Goal: Information Seeking & Learning: Learn about a topic

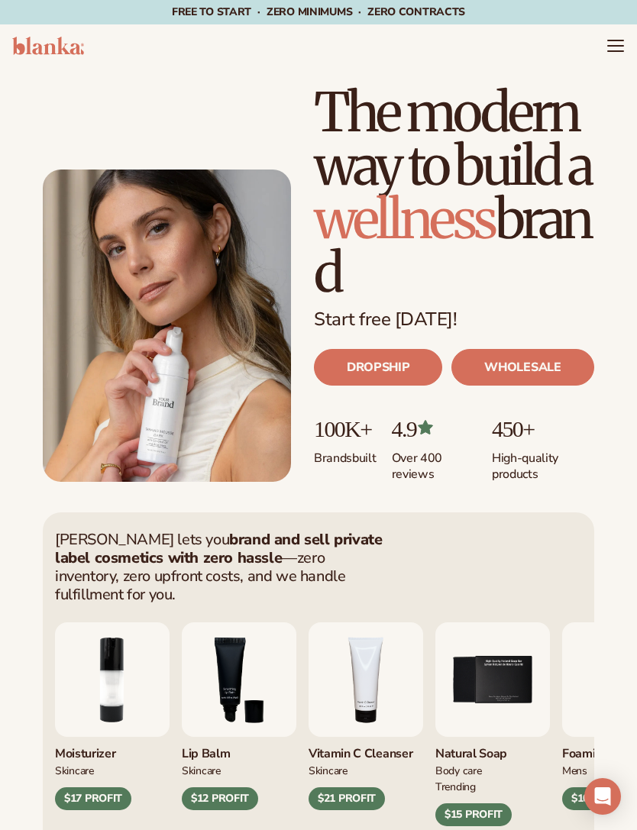
click at [614, 49] on icon "Menu" at bounding box center [615, 46] width 18 height 18
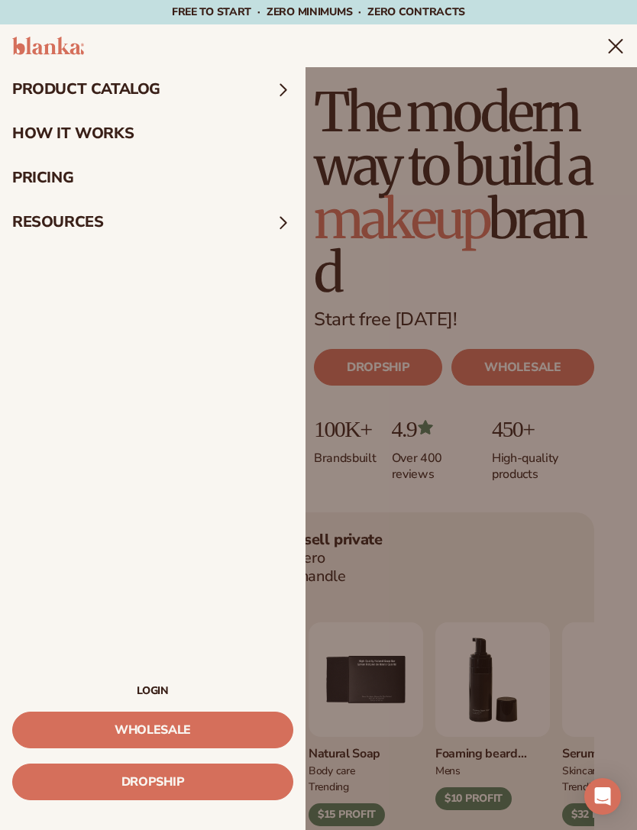
click at [60, 133] on link "How It Works" at bounding box center [152, 133] width 305 height 44
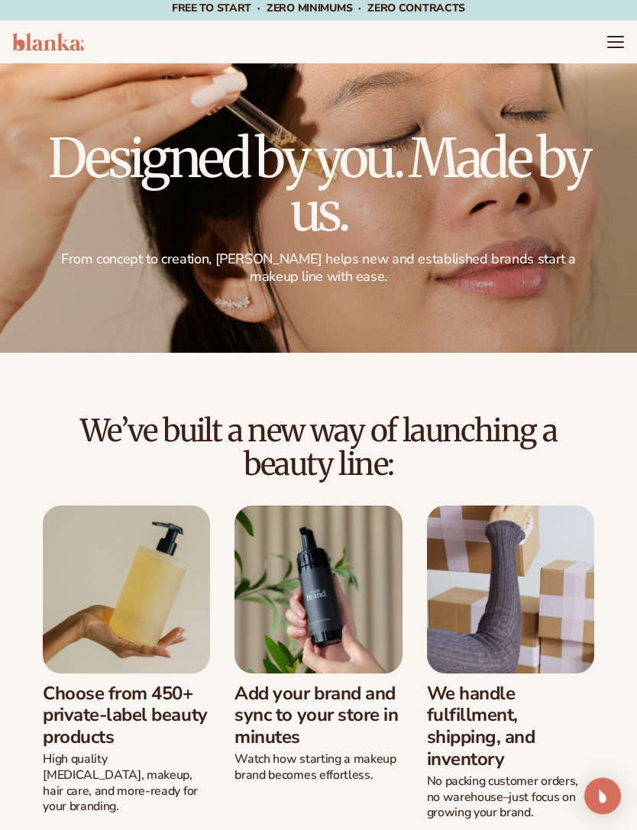
click at [608, 43] on icon "Menu" at bounding box center [615, 43] width 15 height 0
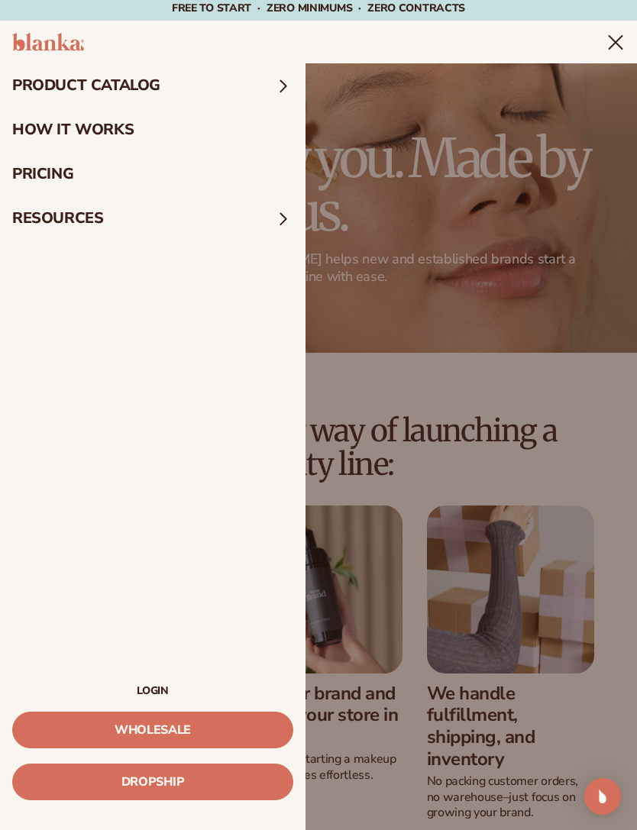
click at [64, 78] on summary "product catalog" at bounding box center [152, 85] width 305 height 44
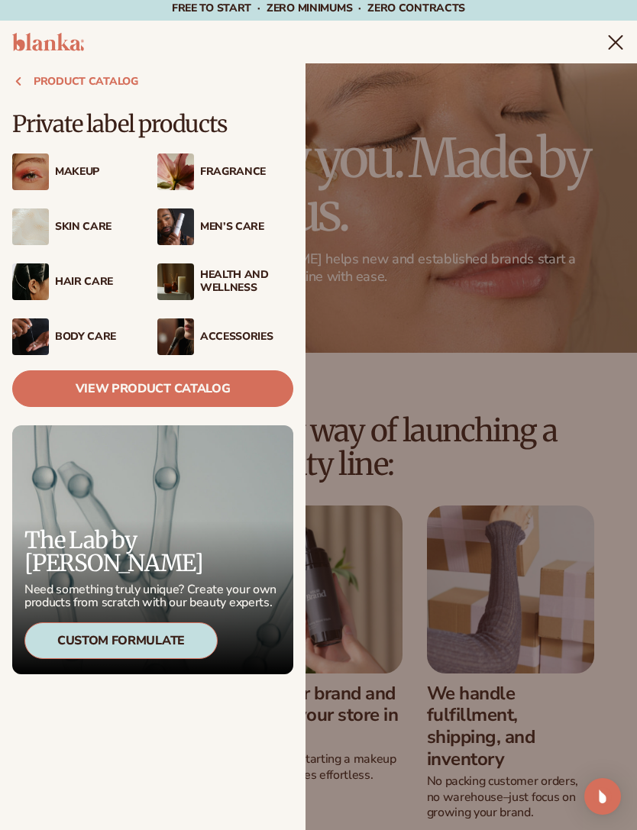
click at [44, 385] on link "View Product Catalog" at bounding box center [152, 388] width 281 height 37
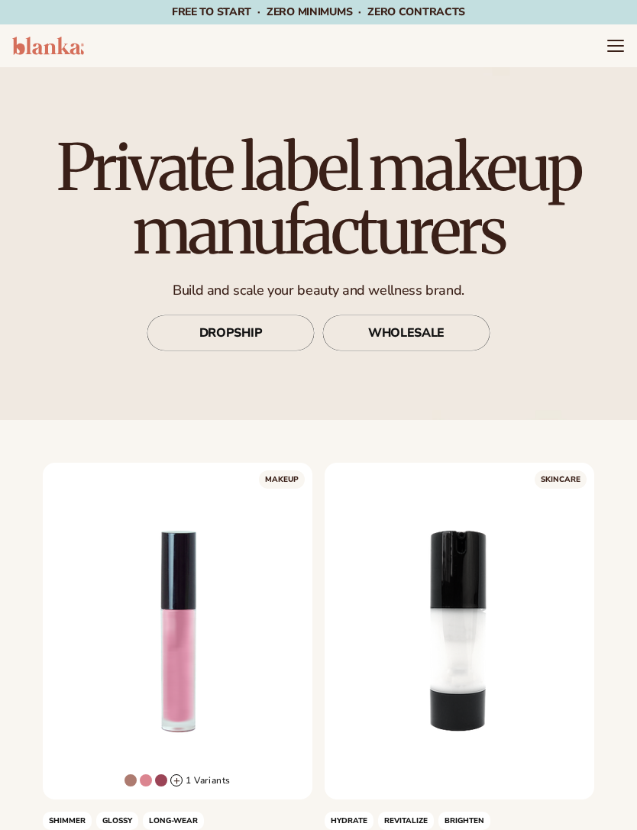
click at [616, 40] on icon "Menu" at bounding box center [615, 40] width 15 height 0
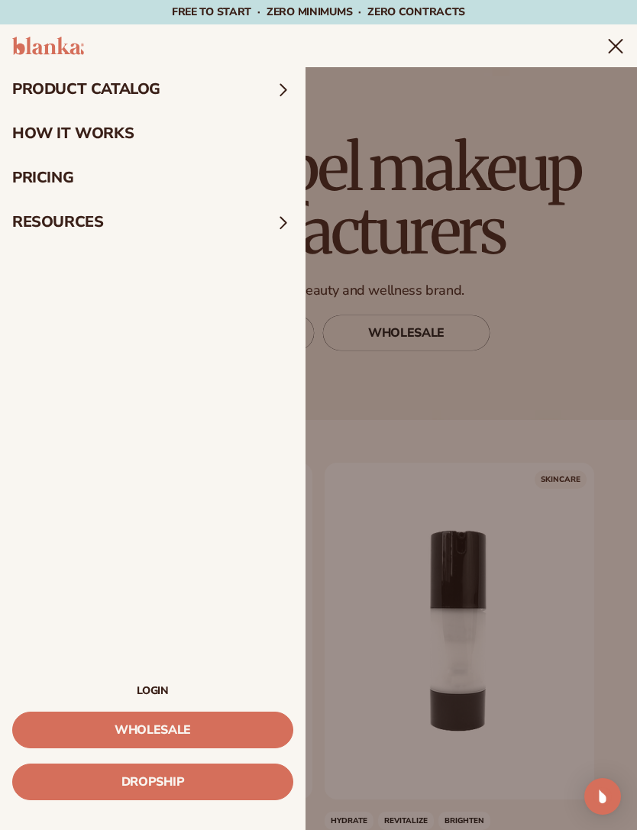
click at [44, 87] on summary "product catalog" at bounding box center [152, 89] width 305 height 44
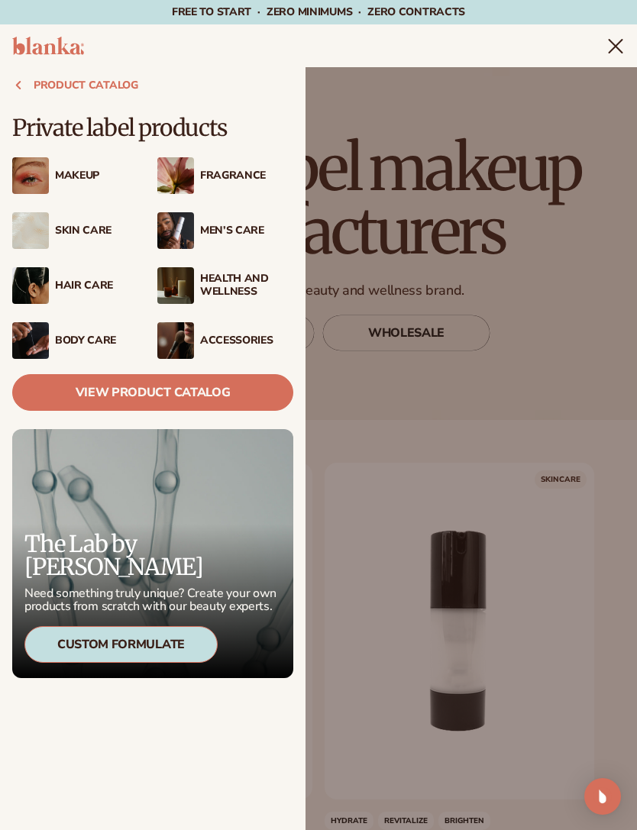
click at [606, 55] on summary "Menu" at bounding box center [615, 46] width 18 height 18
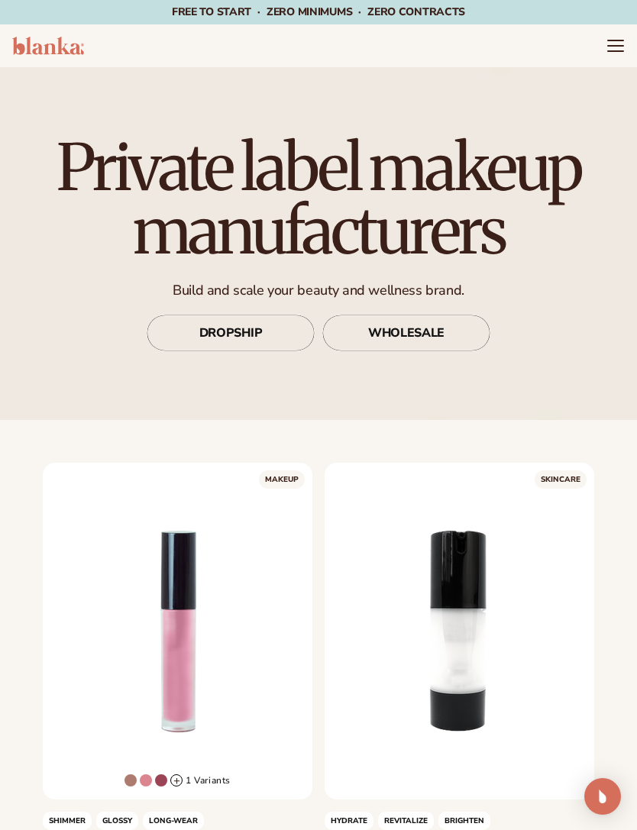
click at [25, 48] on img at bounding box center [48, 46] width 72 height 18
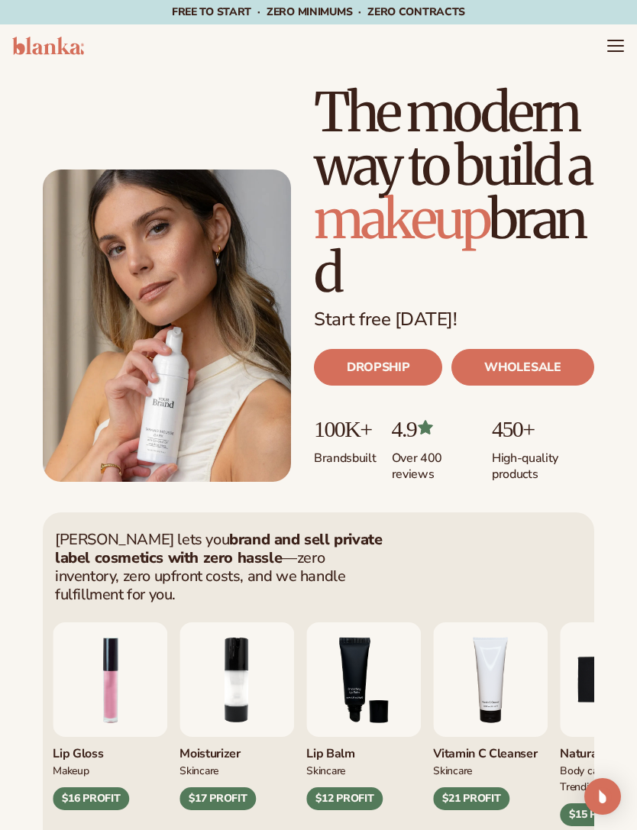
click at [31, 53] on img at bounding box center [48, 46] width 72 height 18
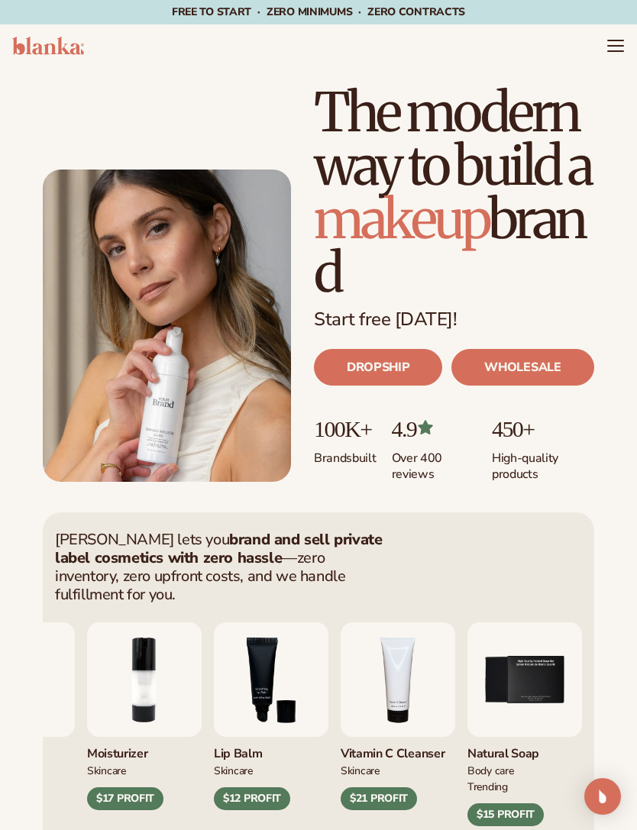
click at [611, 51] on icon "Menu" at bounding box center [615, 51] width 15 height 0
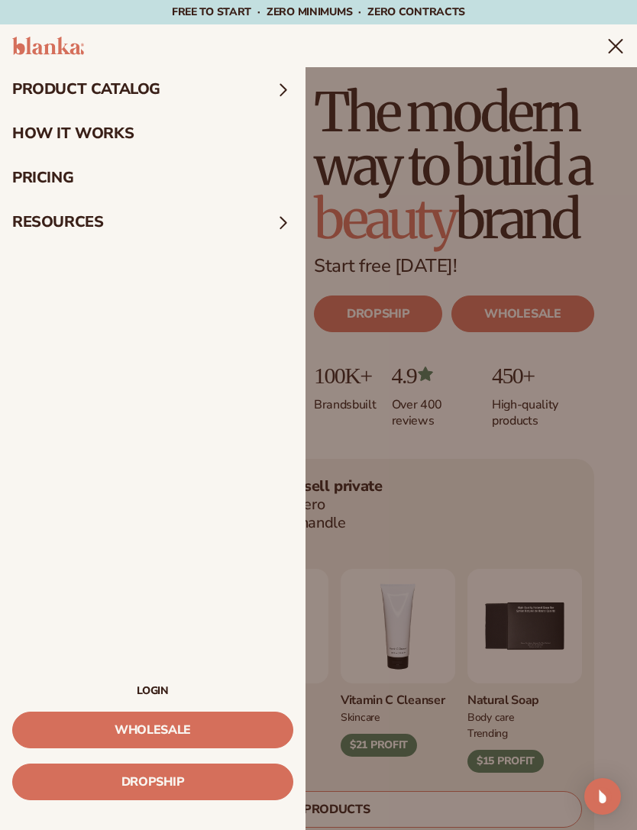
click at [609, 54] on icon "Menu" at bounding box center [615, 46] width 18 height 18
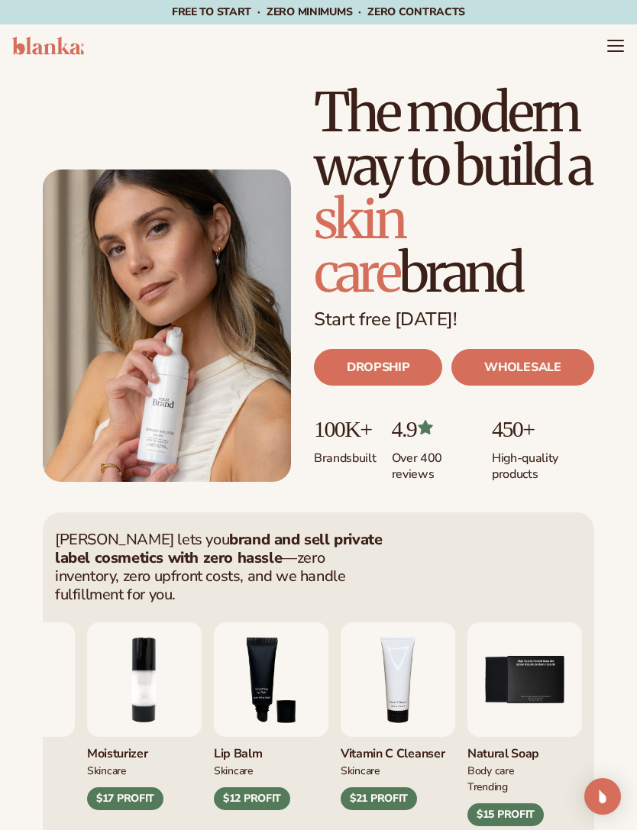
click at [600, 40] on header "Cart product catalog The Lab by [PERSON_NAME]" at bounding box center [318, 45] width 637 height 43
click at [612, 42] on icon "Menu" at bounding box center [615, 46] width 18 height 18
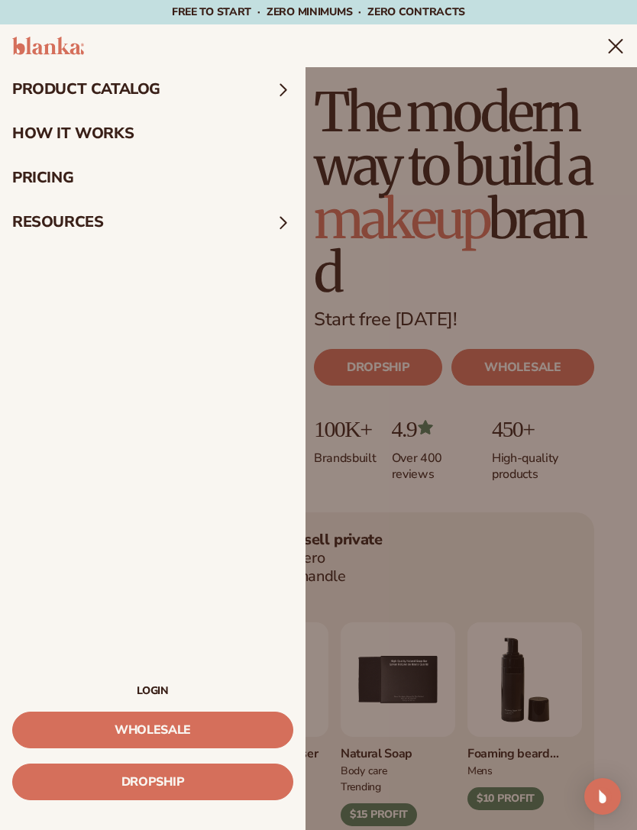
click at [136, 677] on nav "product catalog product catalog" at bounding box center [152, 376] width 305 height 618
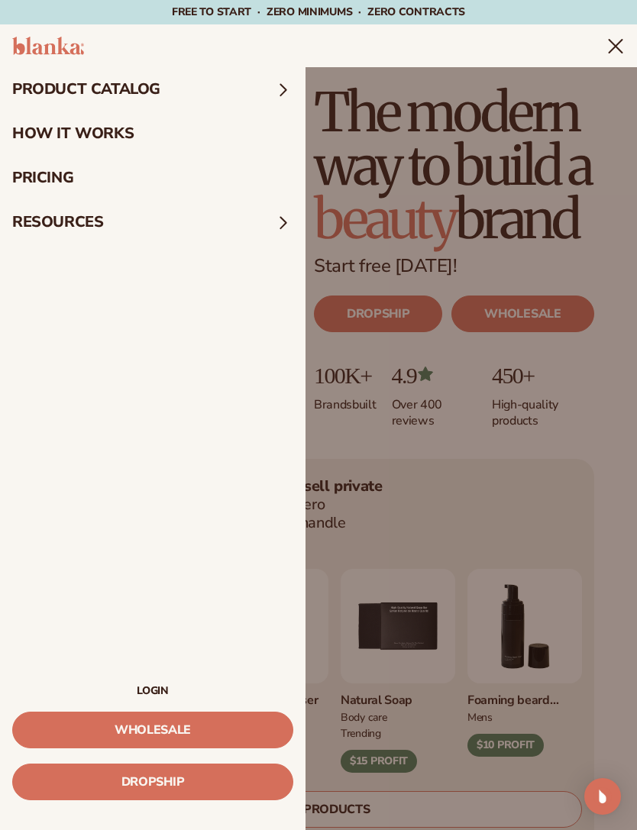
click at [144, 692] on link "LOGIN" at bounding box center [152, 690] width 281 height 11
